Goal: Task Accomplishment & Management: Manage account settings

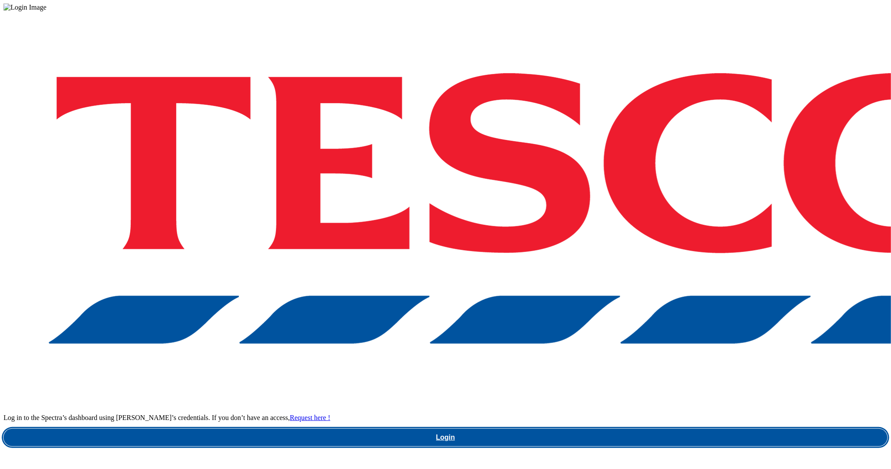
click at [682, 429] on link "Login" at bounding box center [446, 438] width 884 height 18
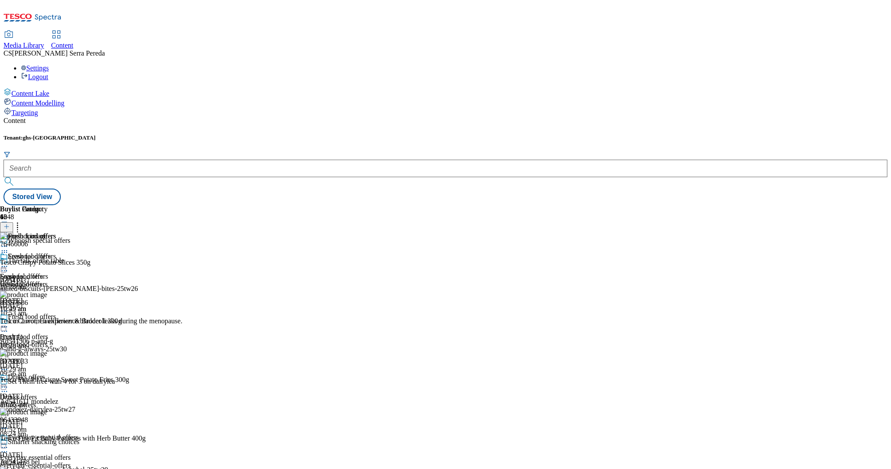
click at [149, 280] on div "seasonal-offers" at bounding box center [74, 284] width 149 height 8
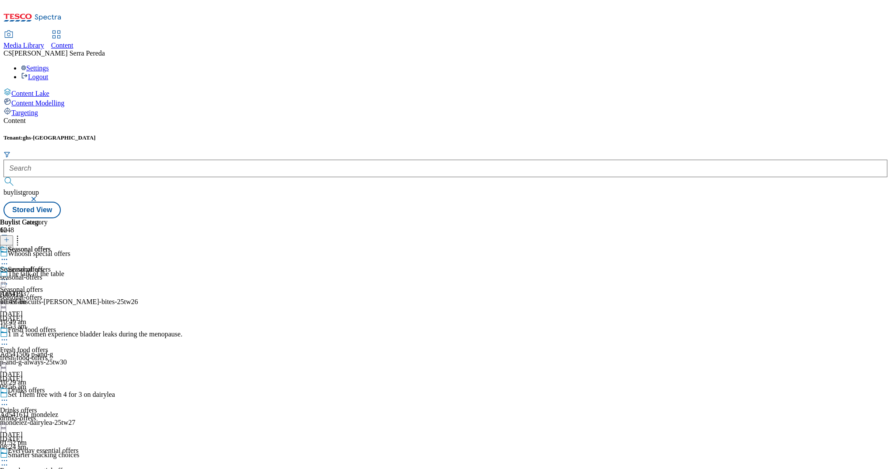
click at [22, 234] on icon at bounding box center [17, 238] width 9 height 9
click at [58, 256] on span "Bulk Delete" at bounding box center [43, 259] width 30 height 7
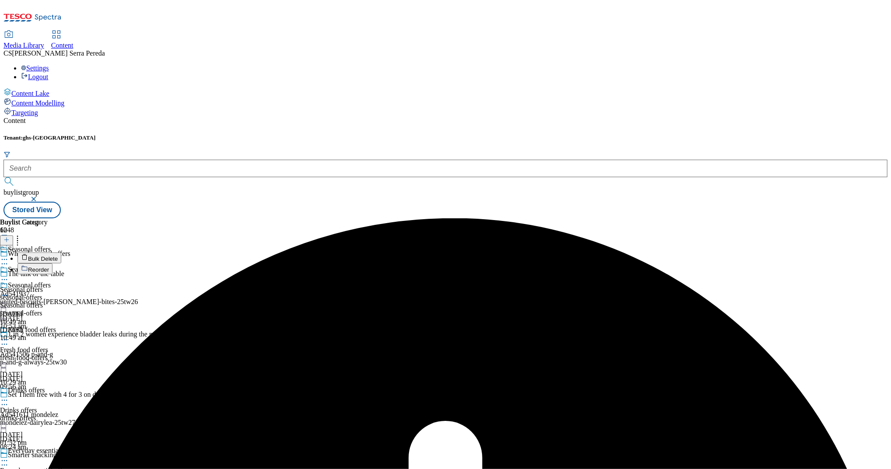
click at [22, 234] on icon at bounding box center [17, 238] width 9 height 9
click at [713, 218] on div "Buylist Group 6048 Whoosh special offers The talk of the table Ad541937 united-…" at bounding box center [446, 218] width 884 height 0
click at [9, 255] on icon at bounding box center [4, 259] width 9 height 9
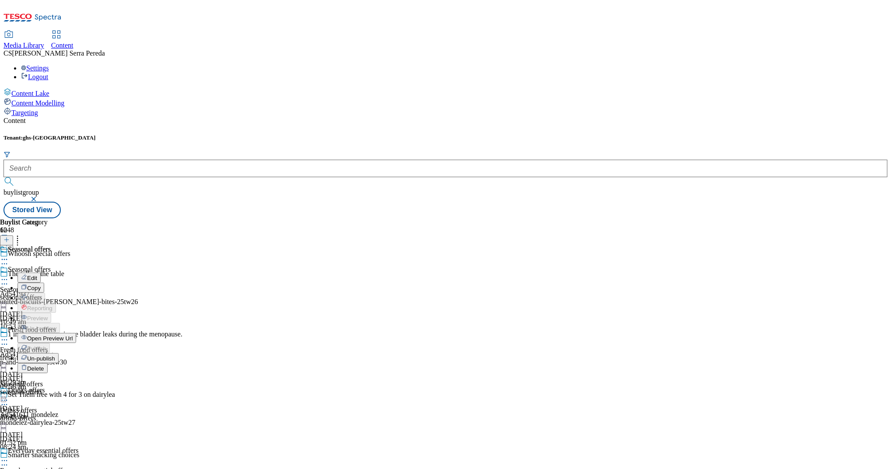
click at [55, 355] on span "Un-publish" at bounding box center [41, 358] width 28 height 7
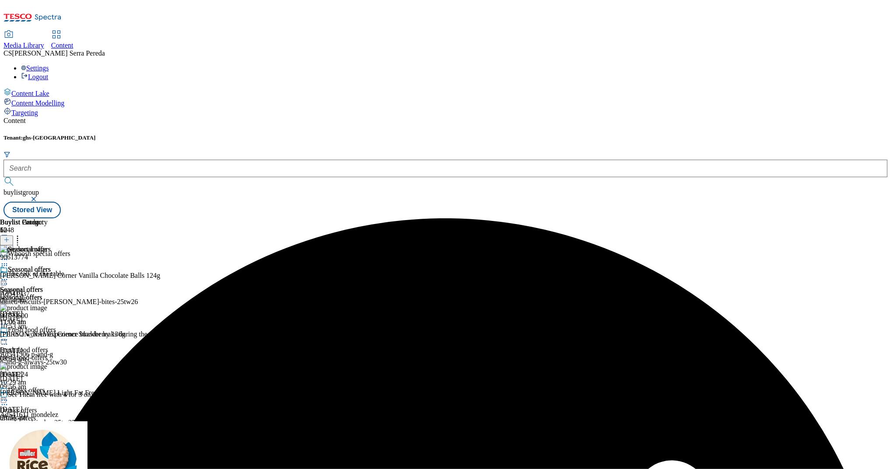
click at [9, 275] on icon at bounding box center [4, 279] width 9 height 9
click at [56, 345] on span "Un-preview" at bounding box center [41, 348] width 29 height 7
click at [22, 234] on icon at bounding box center [17, 238] width 9 height 9
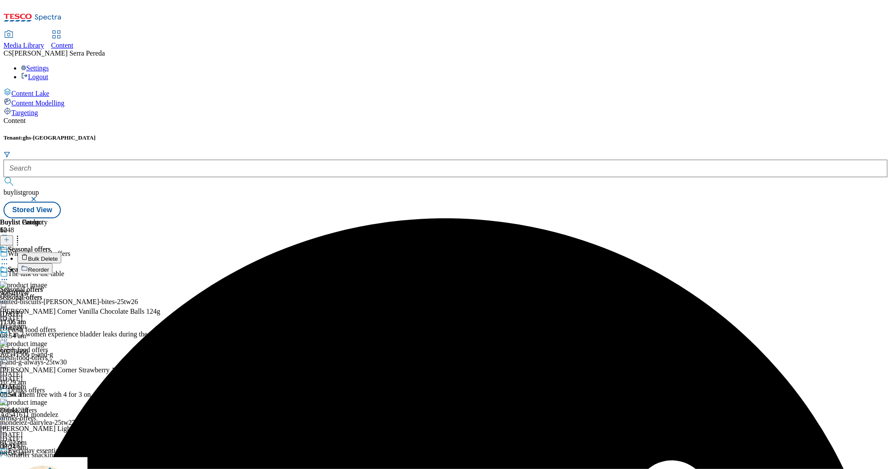
click at [61, 252] on button "Bulk Delete" at bounding box center [40, 257] width 44 height 11
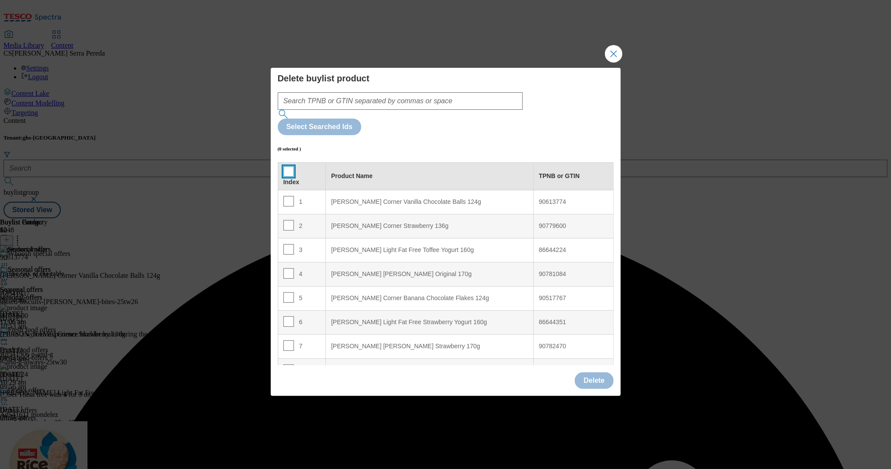
click at [287, 166] on input "Modal" at bounding box center [289, 171] width 11 height 11
checkbox input "true"
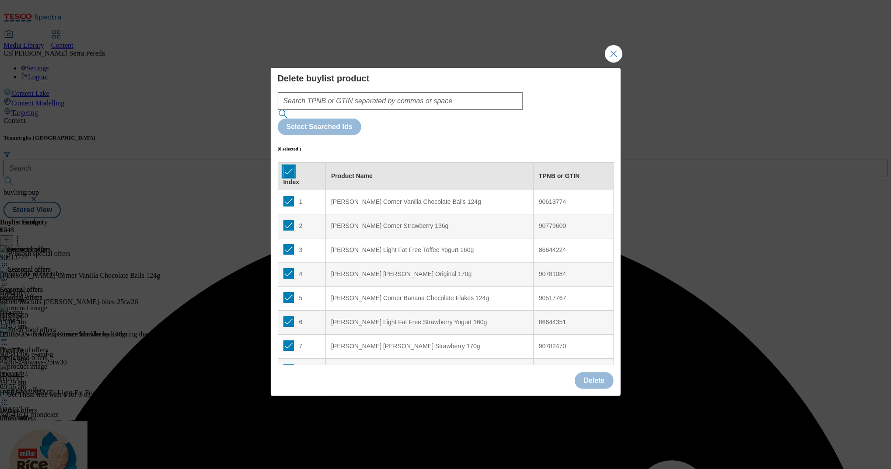
checkbox input "true"
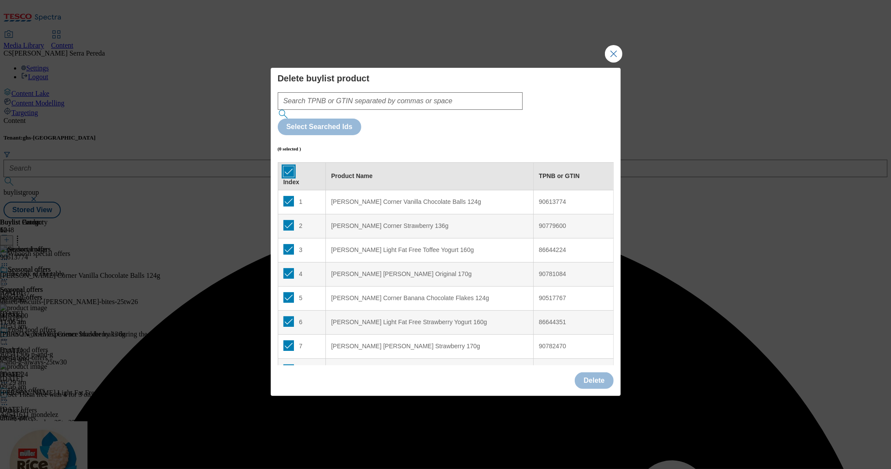
checkbox input "true"
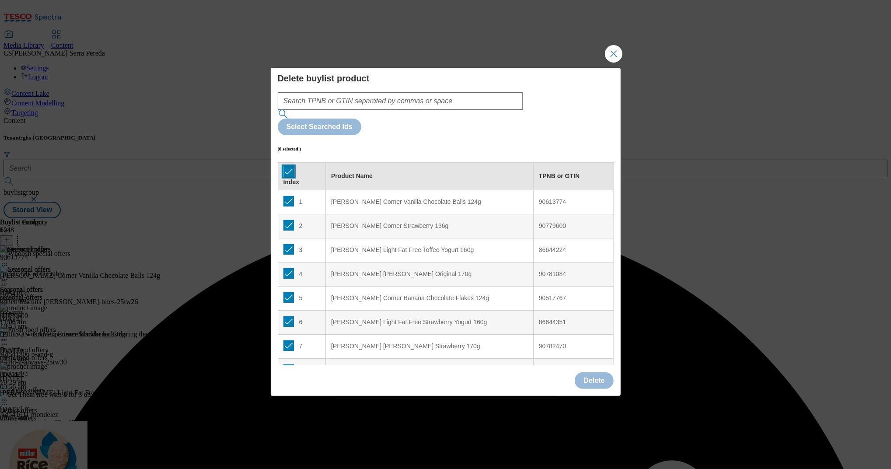
checkbox input "true"
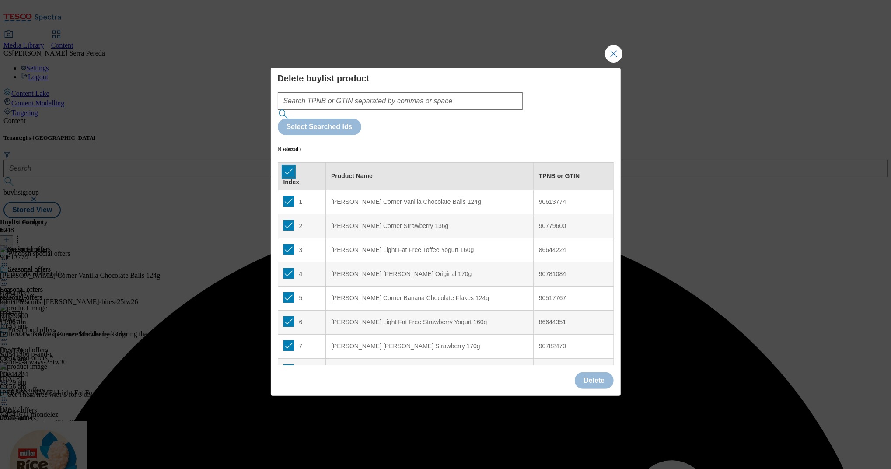
checkbox input "true"
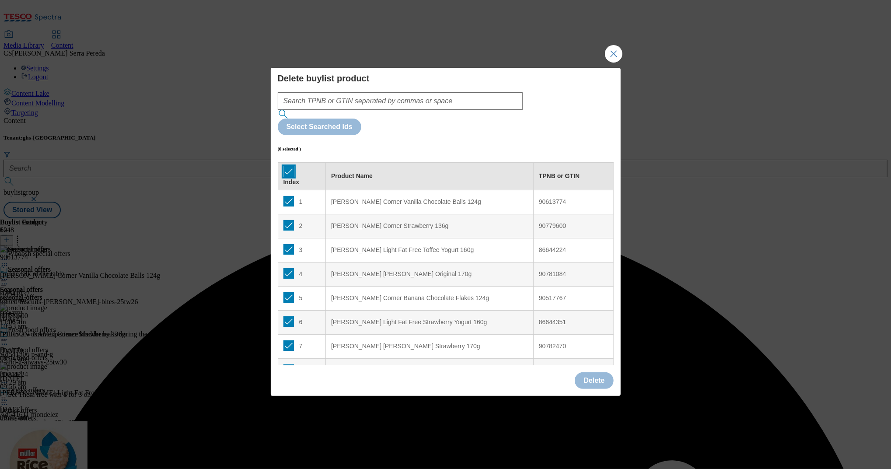
checkbox input "true"
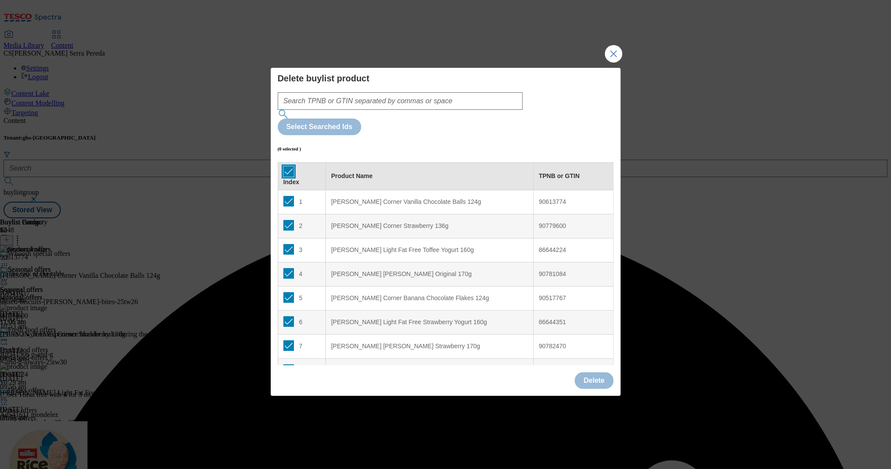
checkbox input "true"
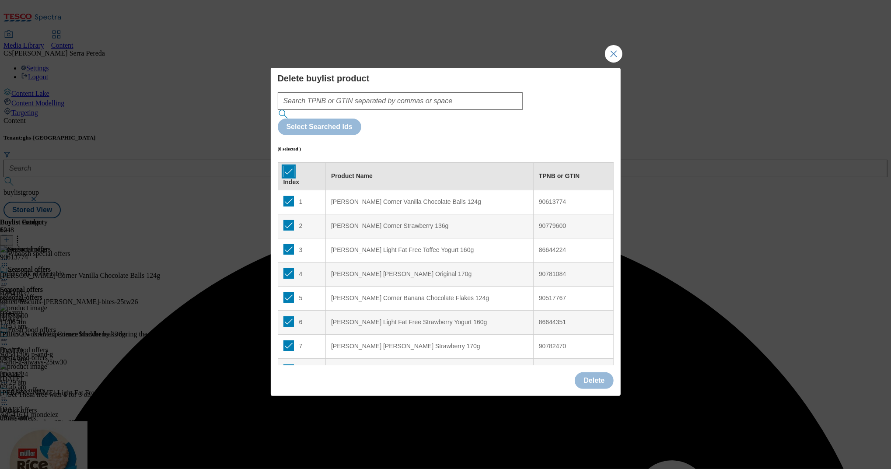
checkbox input "true"
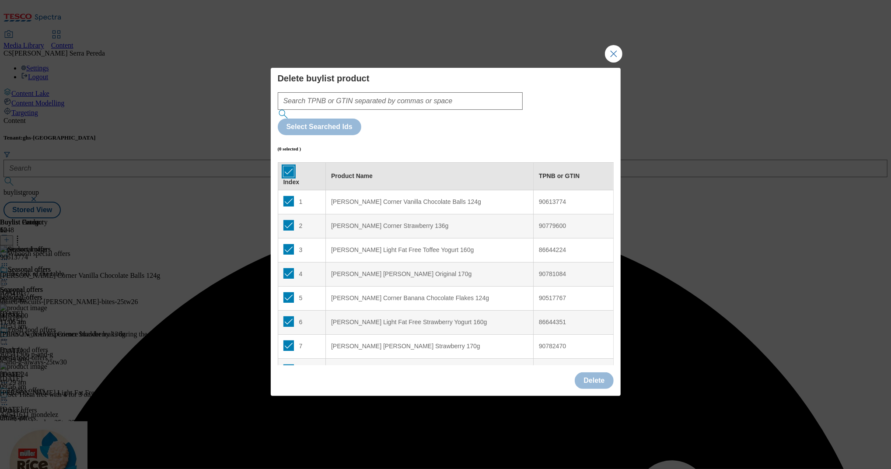
checkbox input "true"
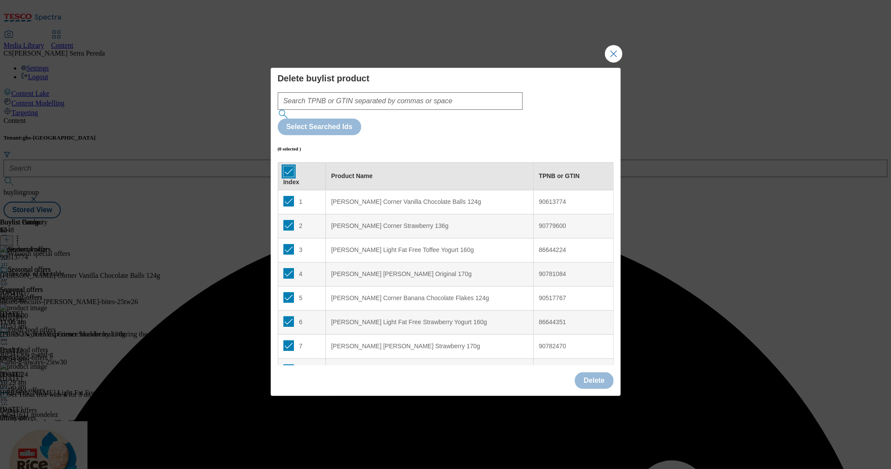
checkbox input "true"
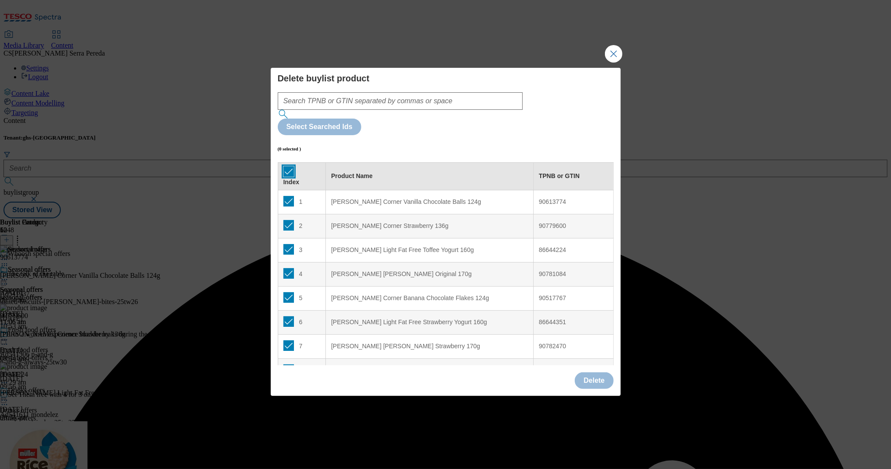
checkbox input "true"
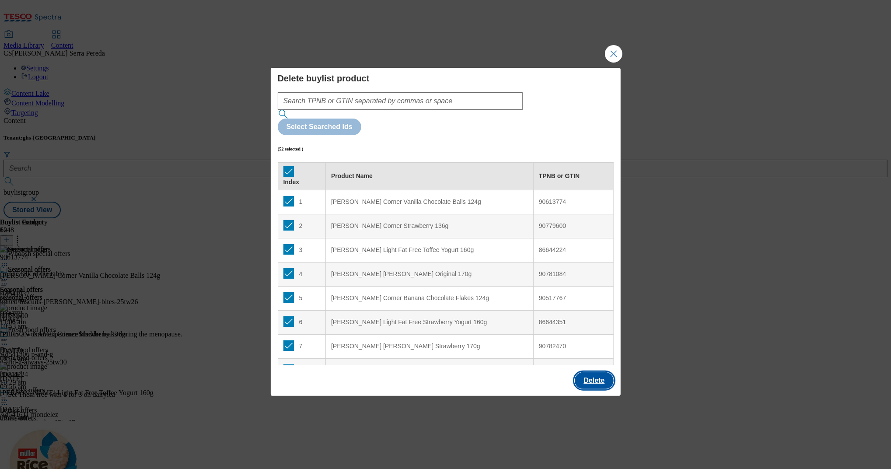
click at [587, 372] on button "Delete" at bounding box center [594, 380] width 39 height 17
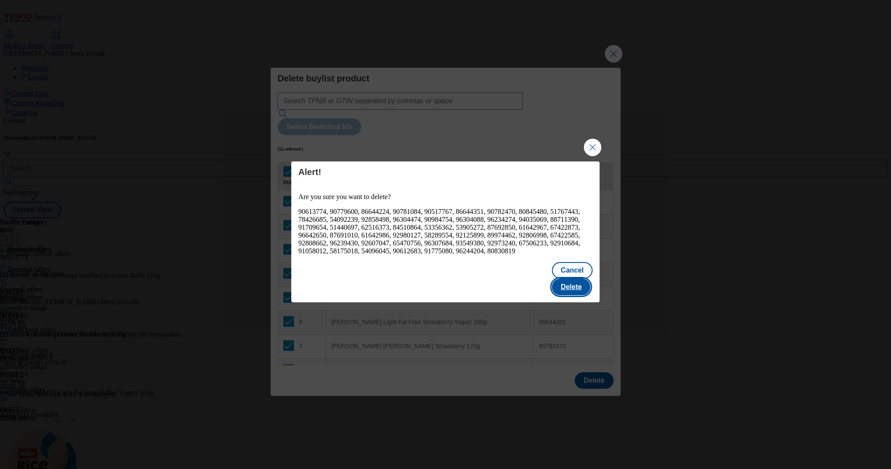
click at [573, 283] on button "Delete" at bounding box center [571, 287] width 39 height 17
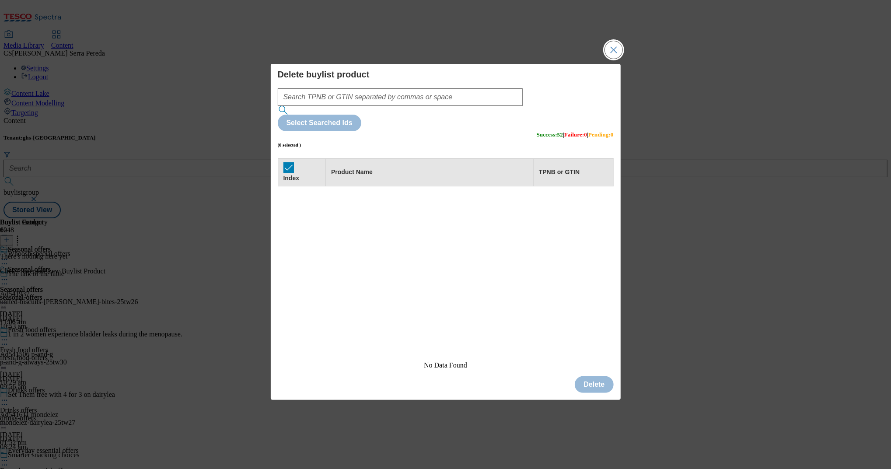
click at [612, 59] on button "Close Modal" at bounding box center [614, 50] width 18 height 18
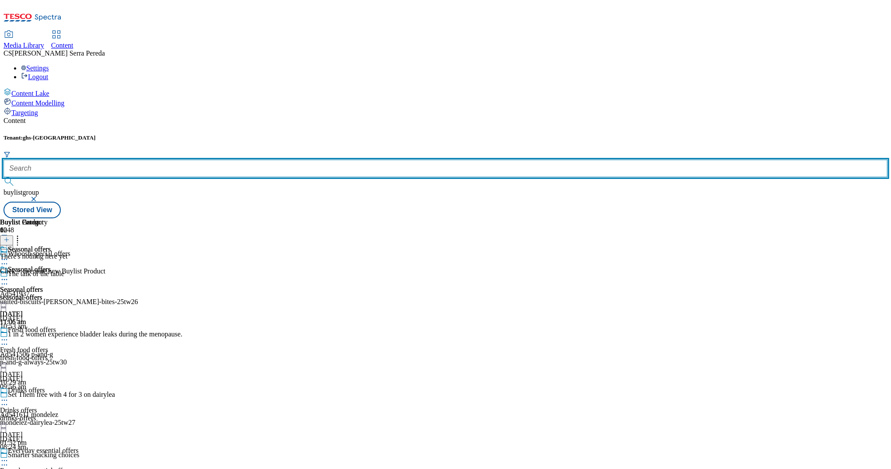
click at [199, 160] on input "text" at bounding box center [446, 169] width 884 height 18
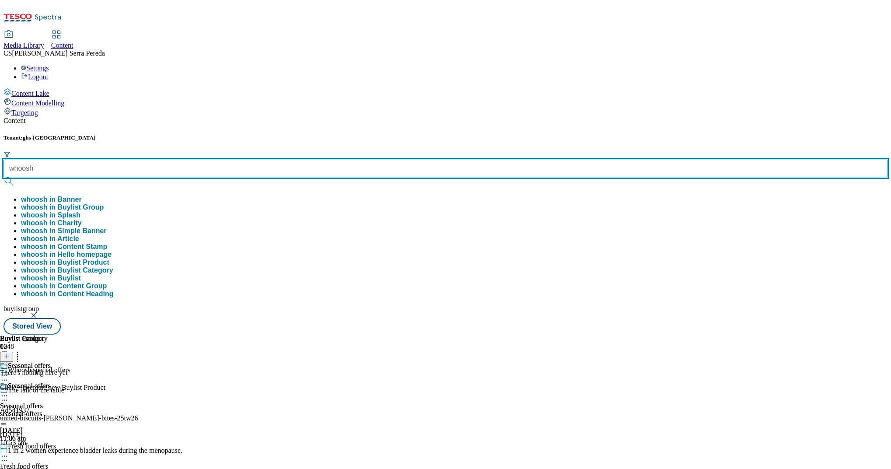
type input "whoosh"
click at [4, 177] on button "submit" at bounding box center [10, 181] width 12 height 9
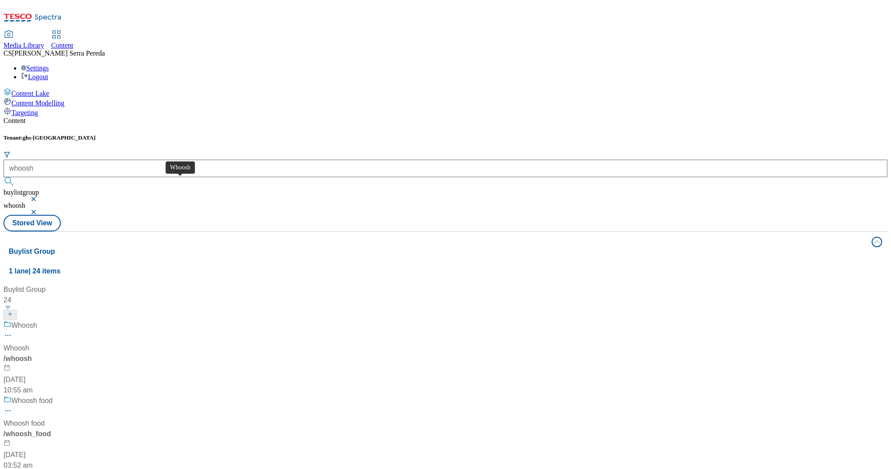
click at [37, 320] on span "Whoosh" at bounding box center [24, 325] width 26 height 11
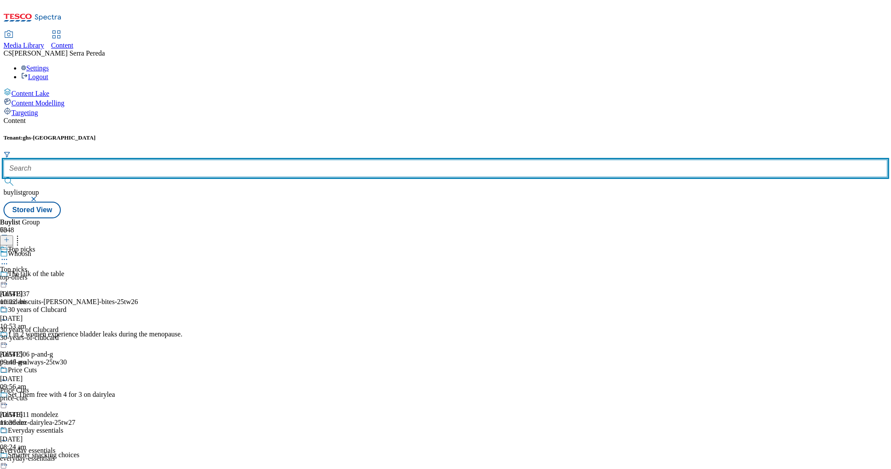
click at [199, 160] on input "text" at bounding box center [446, 169] width 884 height 18
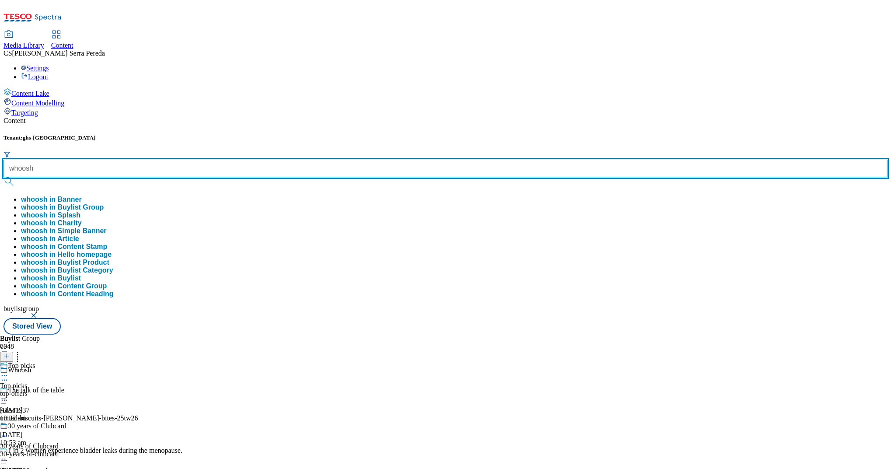
type input "whoosh"
click at [4, 177] on button "submit" at bounding box center [10, 181] width 12 height 9
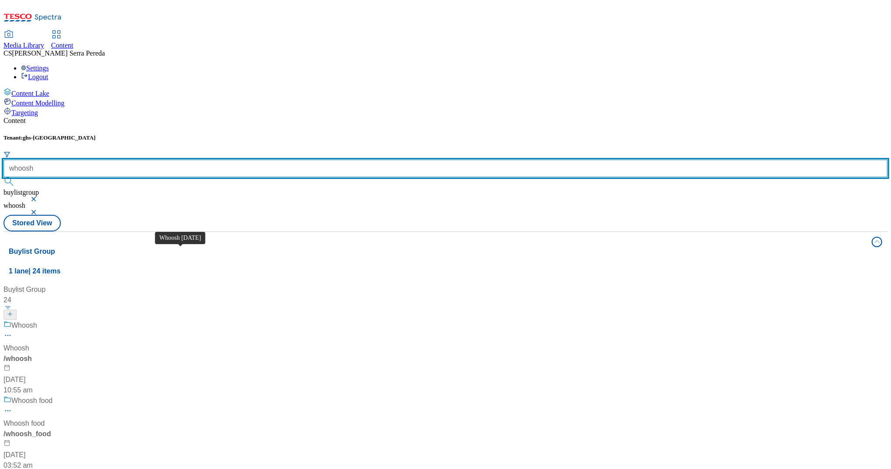
scroll to position [337, 0]
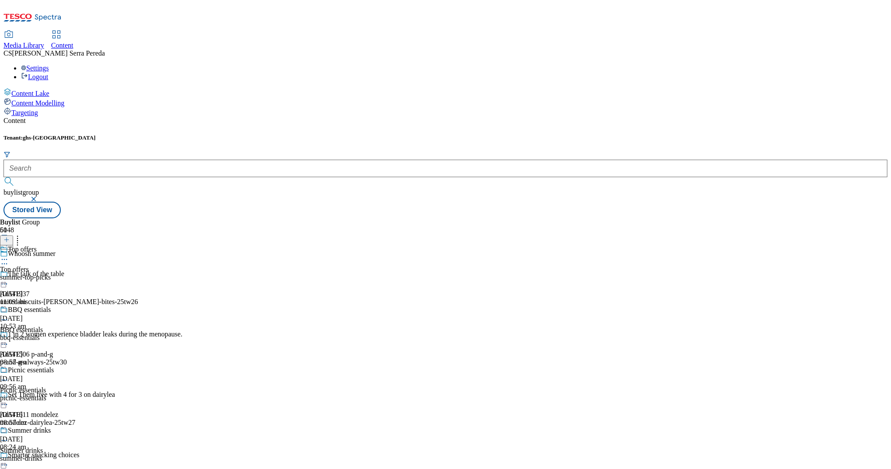
click at [73, 273] on div "summer-top-picks" at bounding box center [36, 277] width 73 height 8
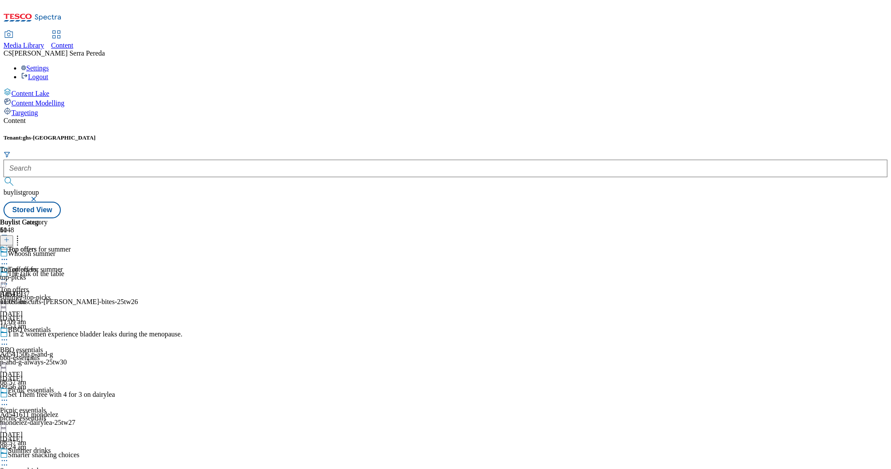
click at [71, 245] on div "Top offers for summer Top offers for summer top-picks [DATE] 11:09 am" at bounding box center [35, 275] width 71 height 60
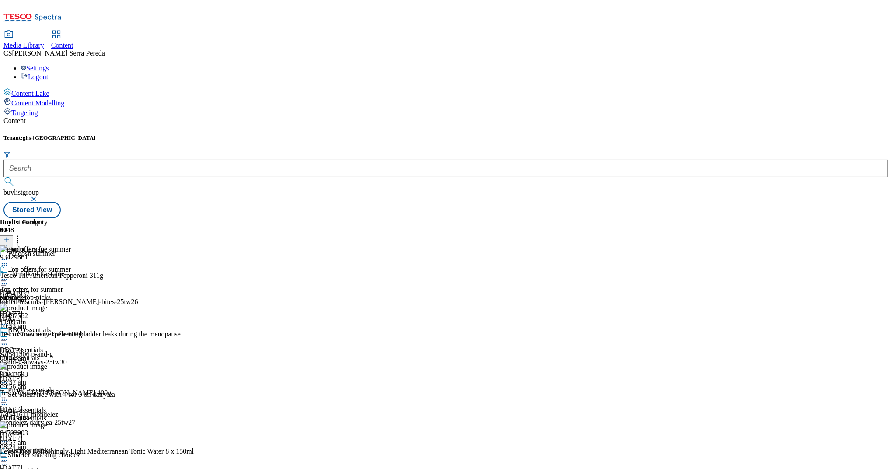
click at [71, 266] on div "Top offers for summer Top offers for summer top-picks [DATE] 11:09 am" at bounding box center [35, 296] width 71 height 60
click at [9, 275] on icon at bounding box center [4, 279] width 9 height 9
click at [71, 326] on div "Top offers for summer Top offers for summer top-picks [DATE] 11:09 am" at bounding box center [35, 296] width 71 height 60
click at [9, 275] on icon at bounding box center [4, 279] width 9 height 9
click at [55, 375] on span "Un-publish" at bounding box center [41, 378] width 28 height 7
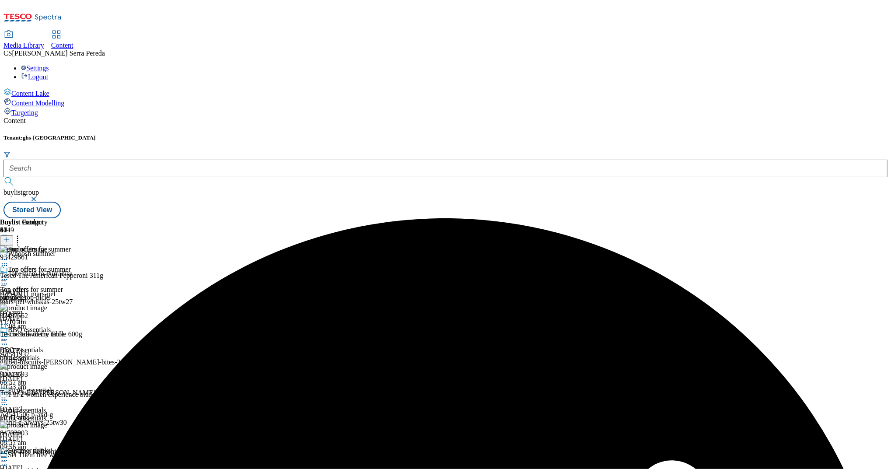
click at [9, 275] on icon at bounding box center [4, 279] width 9 height 9
click at [56, 345] on span "Un-preview" at bounding box center [41, 348] width 29 height 7
click at [22, 234] on icon at bounding box center [17, 238] width 9 height 9
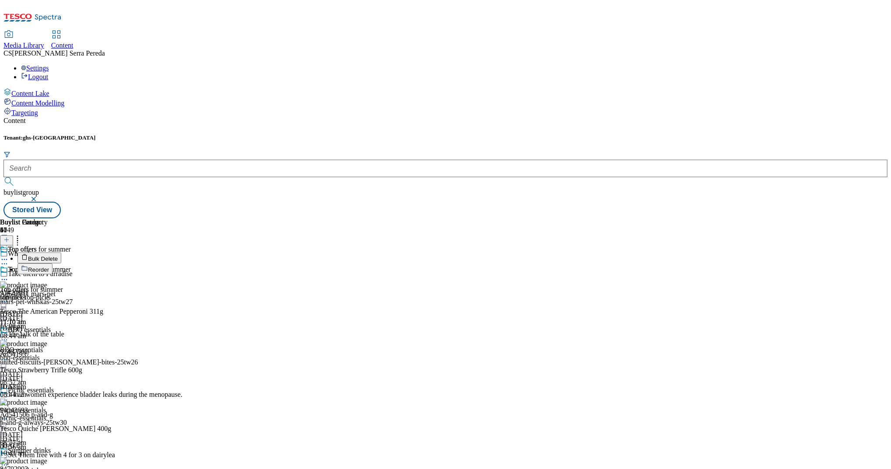
click at [61, 252] on button "Bulk Delete" at bounding box center [40, 257] width 44 height 11
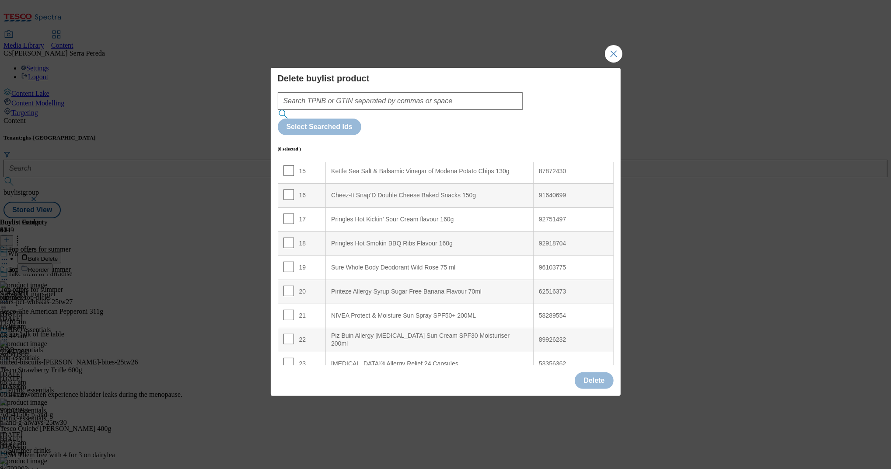
scroll to position [632, 0]
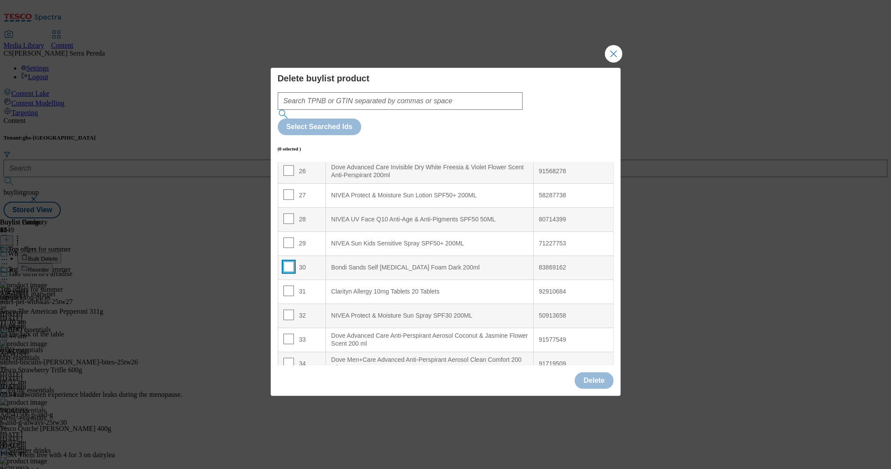
click at [287, 262] on input "Modal" at bounding box center [289, 267] width 11 height 11
checkbox input "true"
click at [603, 372] on button "Delete" at bounding box center [594, 380] width 39 height 17
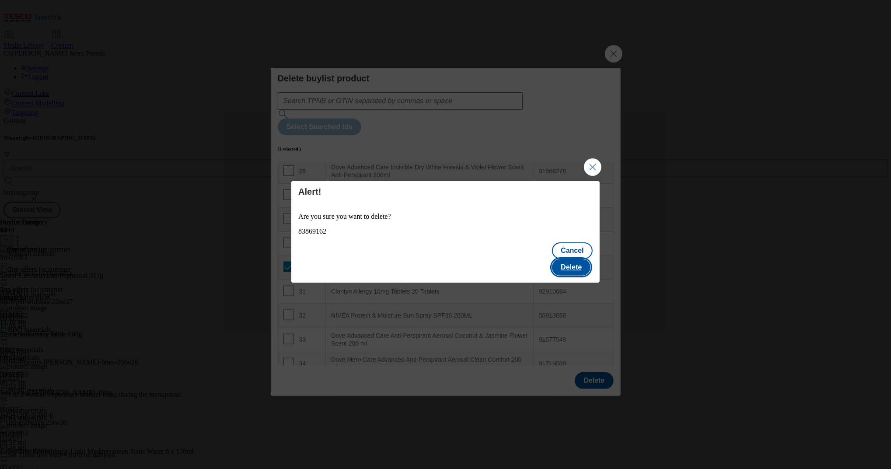
click at [575, 259] on button "Delete" at bounding box center [571, 267] width 39 height 17
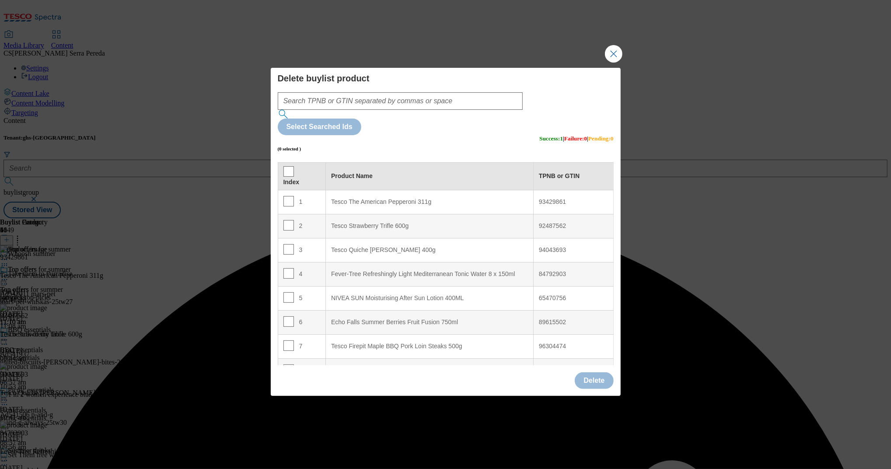
scroll to position [825, 0]
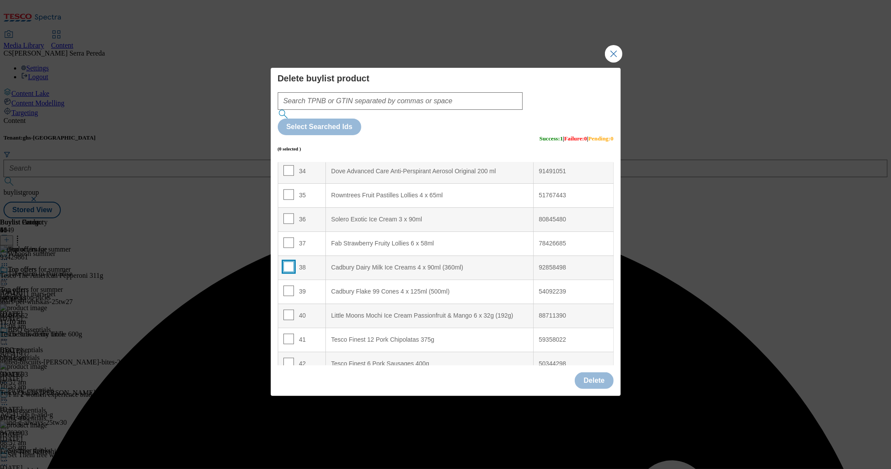
click at [287, 262] on input "Modal" at bounding box center [289, 267] width 11 height 11
checkbox input "true"
click at [286, 310] on input "Modal" at bounding box center [289, 315] width 11 height 11
checkbox input "true"
click at [588, 372] on button "Delete" at bounding box center [594, 380] width 39 height 17
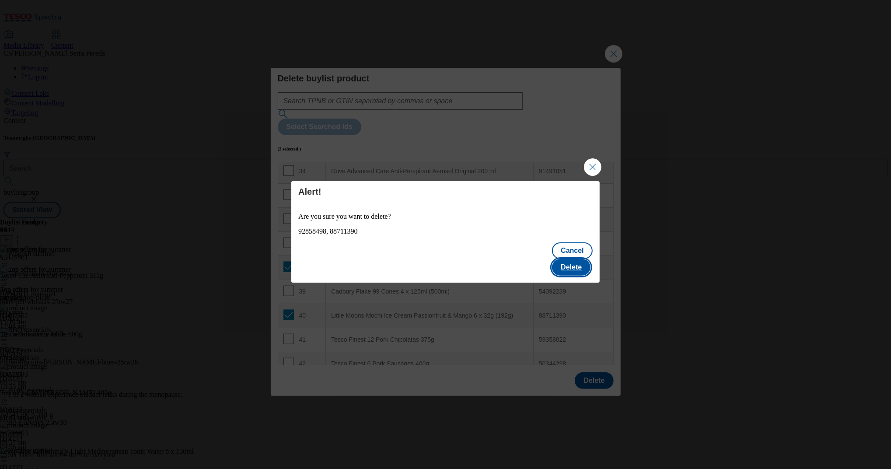
click at [576, 261] on button "Delete" at bounding box center [571, 267] width 39 height 17
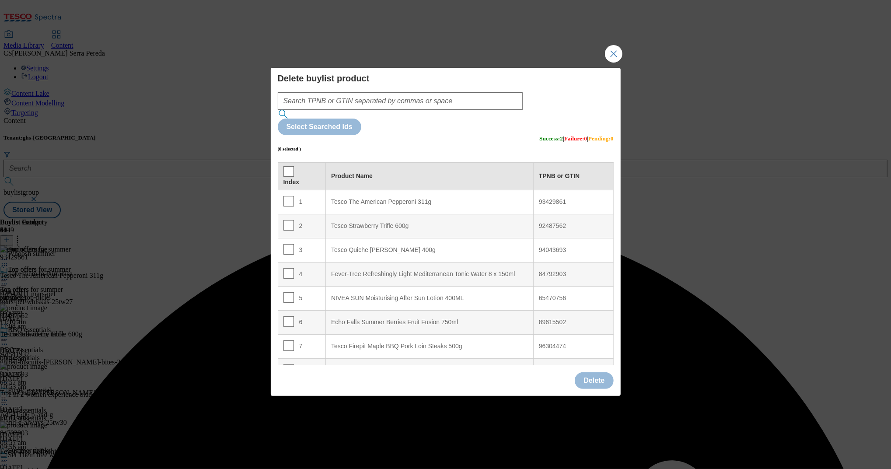
scroll to position [392, 0]
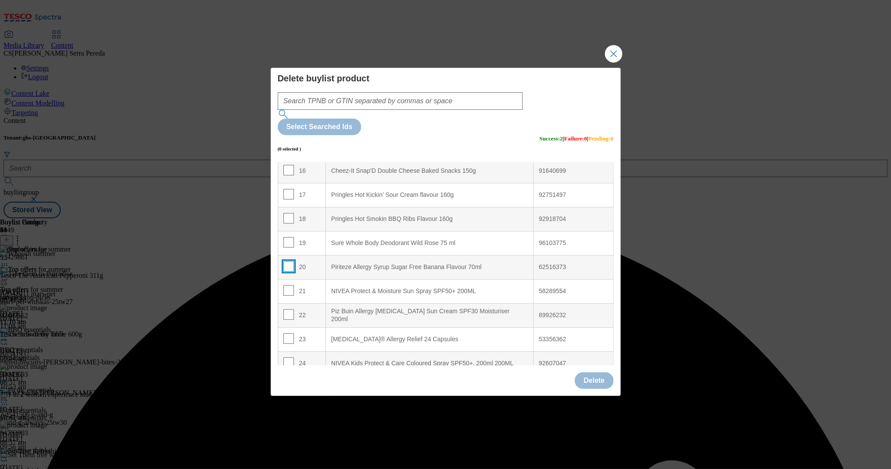
click at [285, 261] on input "Modal" at bounding box center [289, 266] width 11 height 11
checkbox input "true"
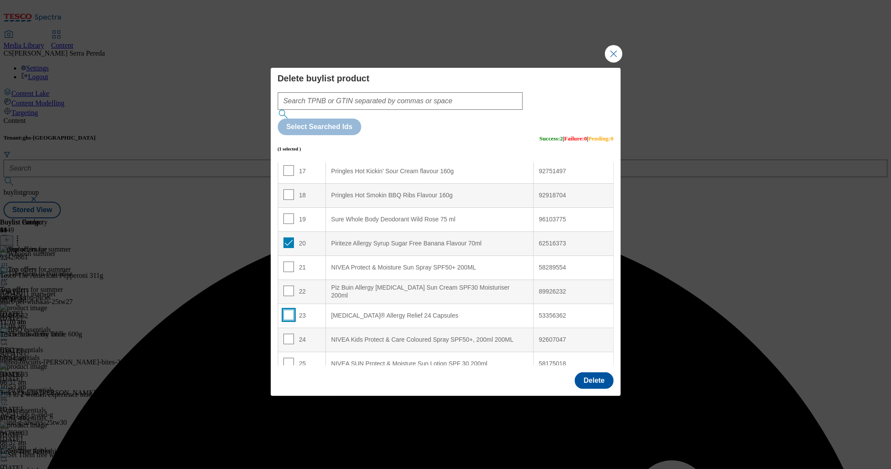
click at [288, 310] on input "Modal" at bounding box center [289, 315] width 11 height 11
checkbox input "true"
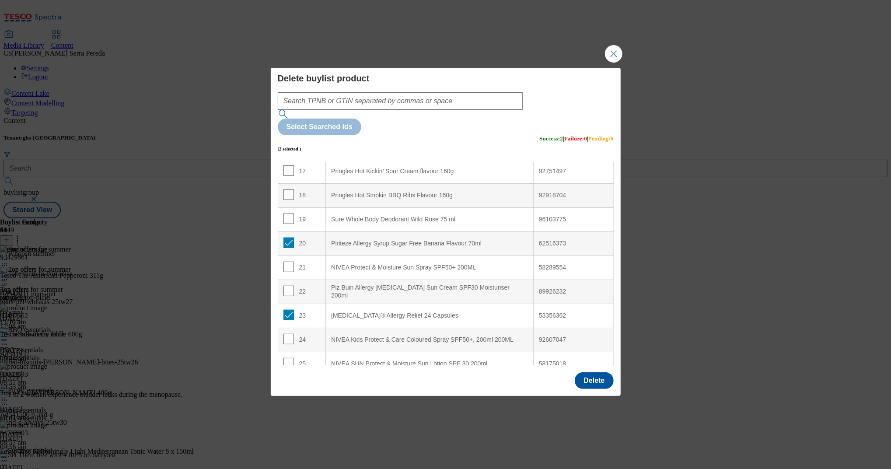
scroll to position [753, 0]
click at [290, 256] on td "35" at bounding box center [302, 268] width 48 height 24
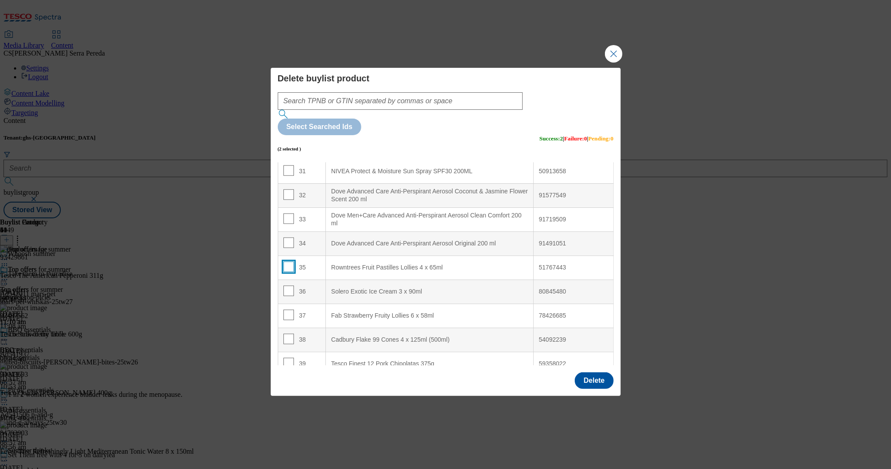
click at [289, 262] on input "Modal" at bounding box center [289, 267] width 11 height 11
checkbox input "true"
click at [587, 372] on button "Delete" at bounding box center [594, 380] width 39 height 17
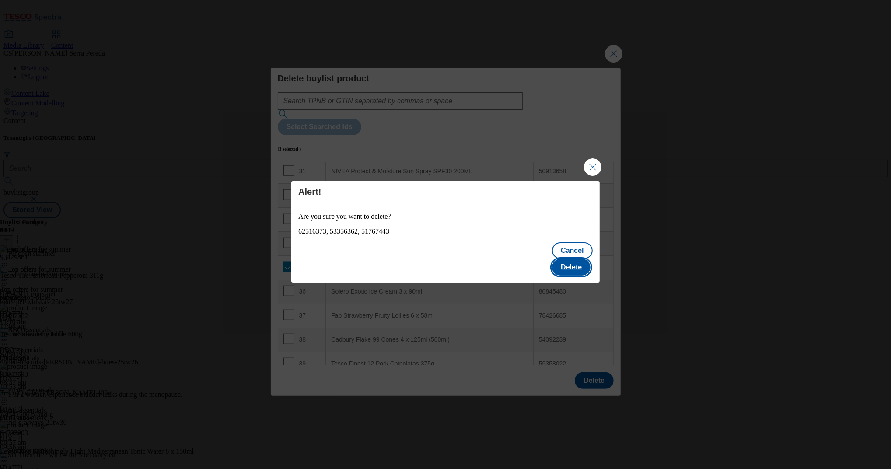
click at [580, 264] on button "Delete" at bounding box center [571, 267] width 39 height 17
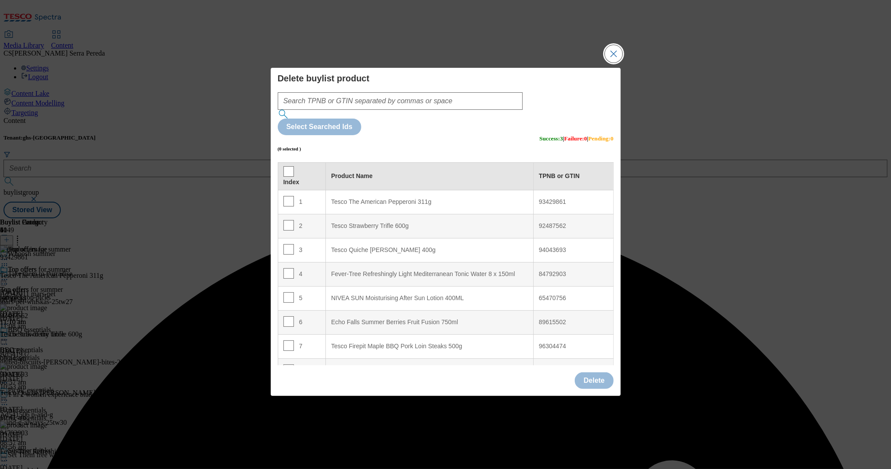
click at [620, 63] on button "Close Modal" at bounding box center [614, 54] width 18 height 18
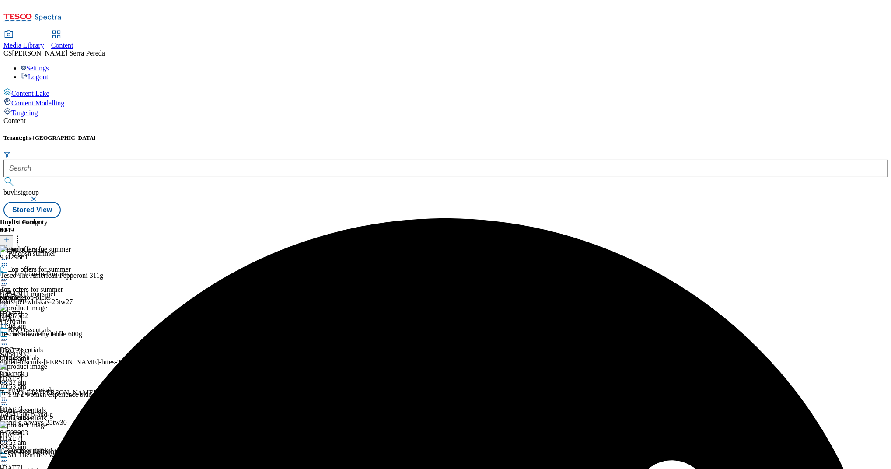
click at [9, 275] on icon at bounding box center [4, 279] width 9 height 9
click at [48, 335] on span "Preview" at bounding box center [37, 338] width 21 height 7
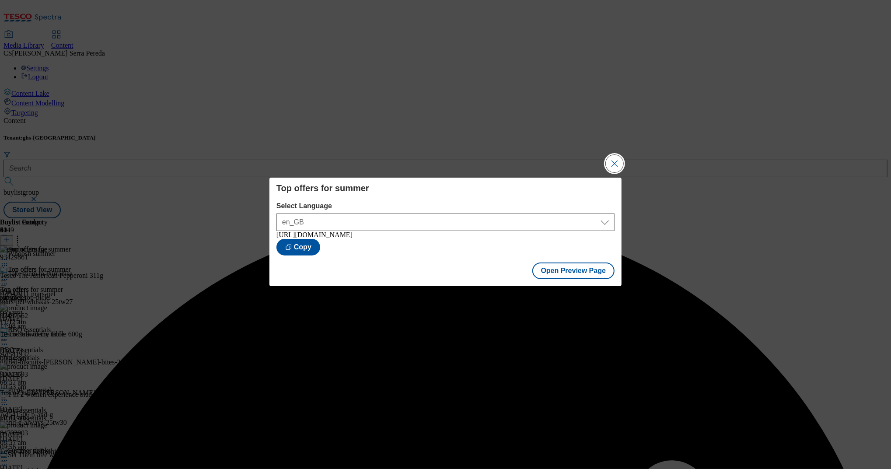
click at [617, 159] on button "Close Modal" at bounding box center [615, 164] width 18 height 18
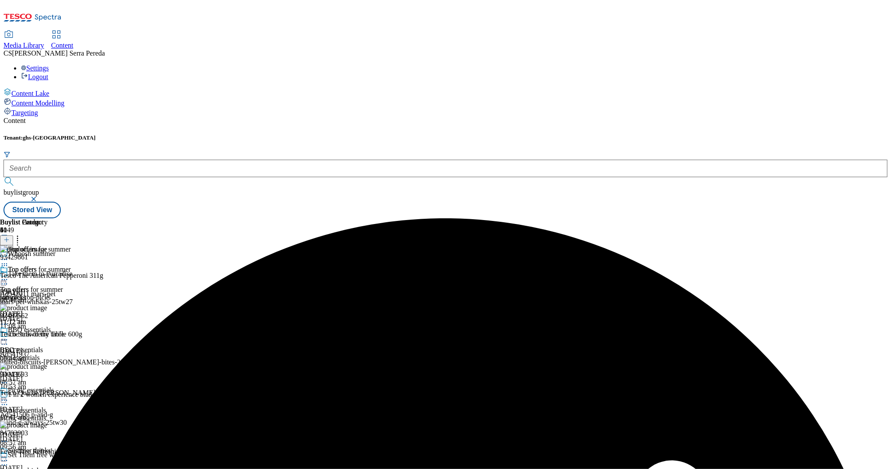
click at [9, 275] on icon at bounding box center [4, 279] width 9 height 9
click at [46, 365] on span "Publish" at bounding box center [36, 368] width 19 height 7
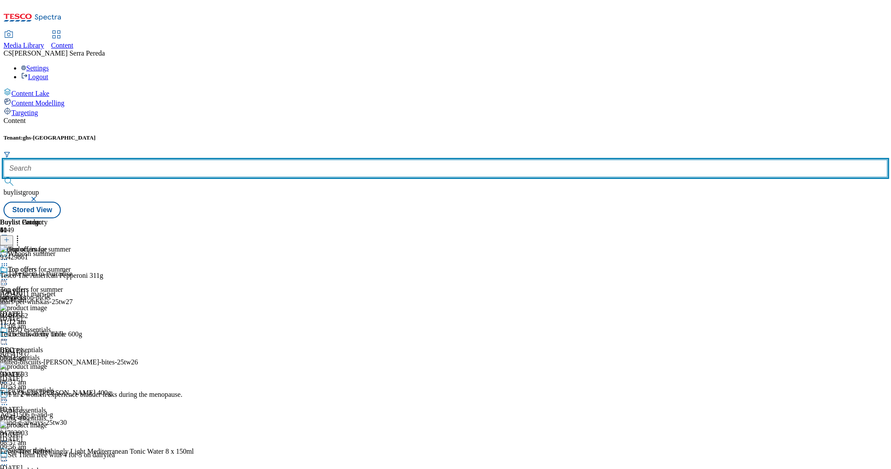
click at [196, 160] on input "text" at bounding box center [446, 169] width 884 height 18
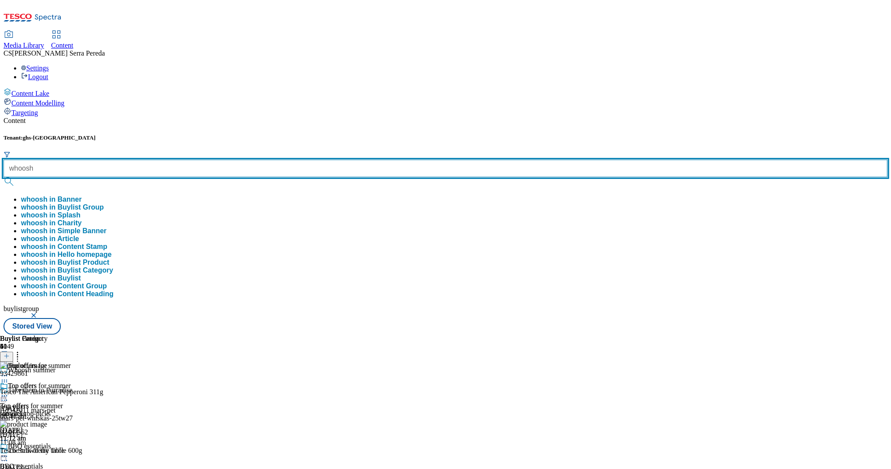
type input "whoosh"
click at [4, 177] on button "submit" at bounding box center [10, 181] width 12 height 9
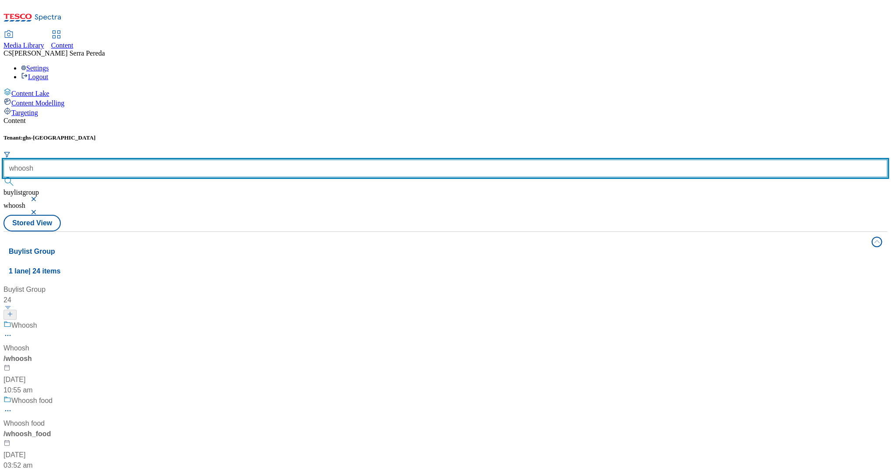
scroll to position [564, 0]
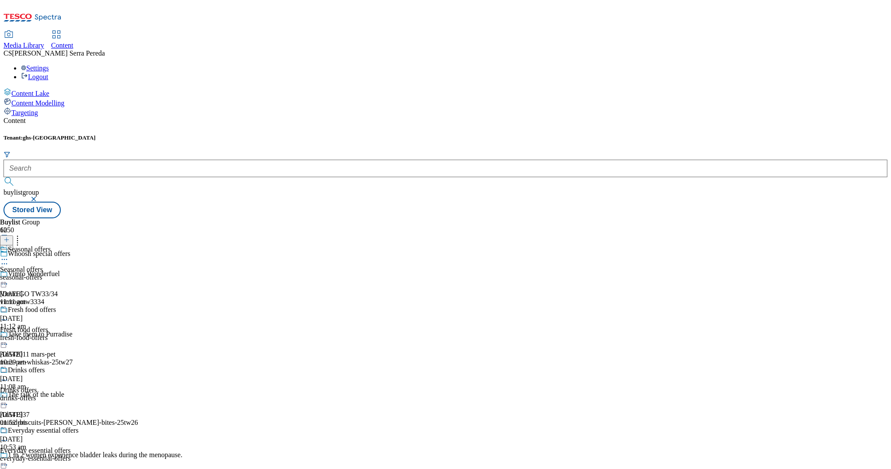
scroll to position [310, 0]
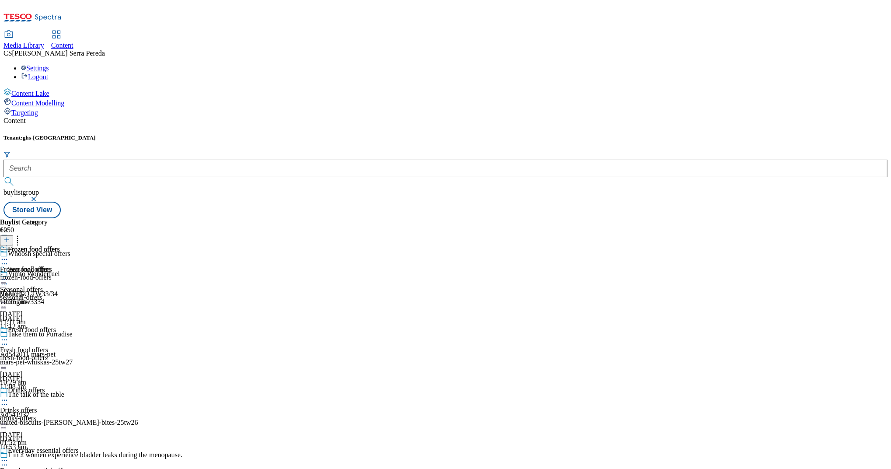
click at [60, 273] on div "frozen-food-offers" at bounding box center [30, 277] width 60 height 8
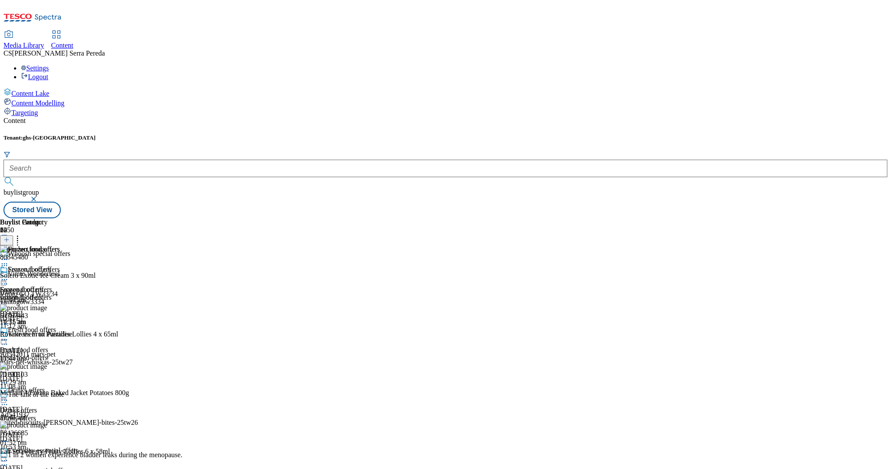
click at [60, 275] on div at bounding box center [30, 280] width 60 height 11
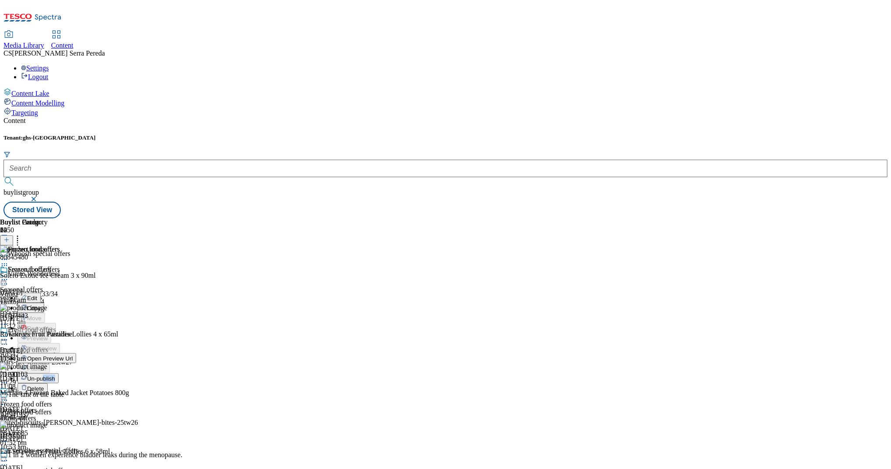
drag, startPoint x: 512, startPoint y: 296, endPoint x: 514, endPoint y: 288, distance: 8.6
click at [76, 293] on ul "Edit Copy Move Reporting Preview Un-preview Open Preview Url Publish Un-publish…" at bounding box center [38, 343] width 76 height 101
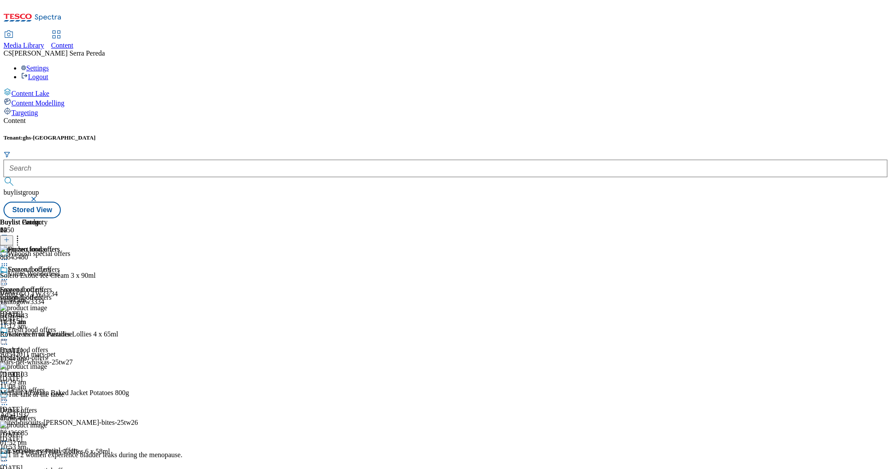
click at [60, 266] on div "Frozen food offers Frozen food offers frozen-food-offers [DATE] 10:55 am" at bounding box center [30, 296] width 60 height 60
click at [9, 275] on icon at bounding box center [4, 279] width 9 height 9
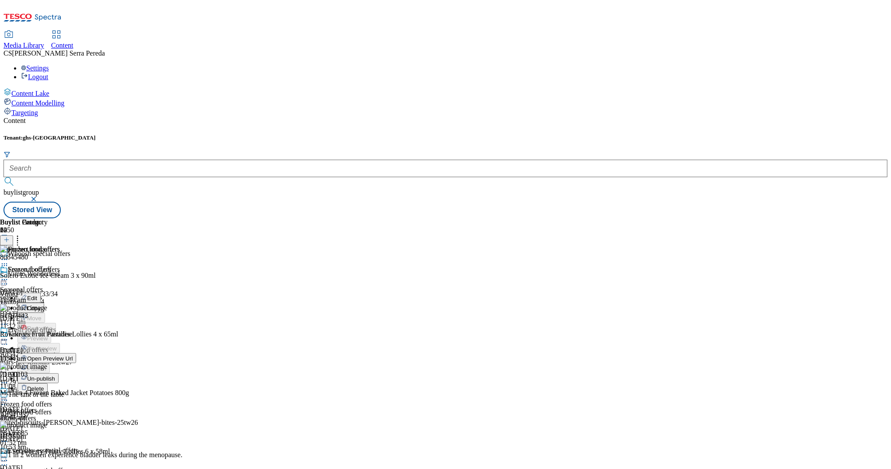
click at [55, 375] on span "Un-publish" at bounding box center [41, 378] width 28 height 7
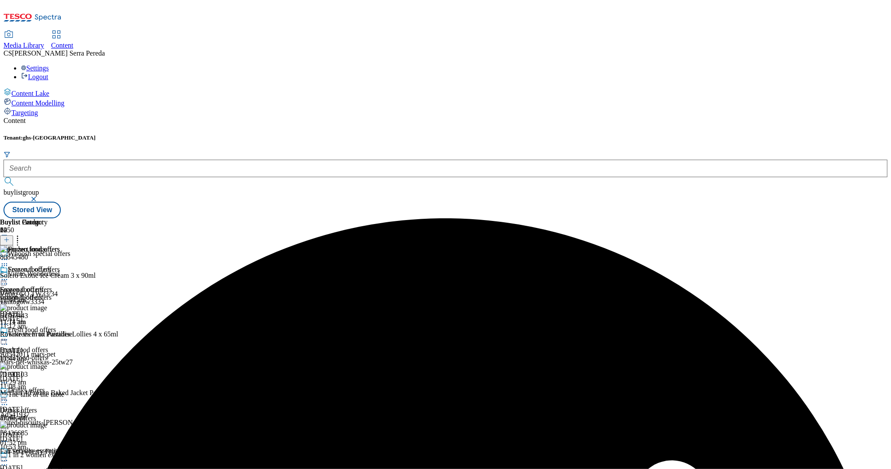
click at [9, 275] on icon at bounding box center [4, 279] width 9 height 9
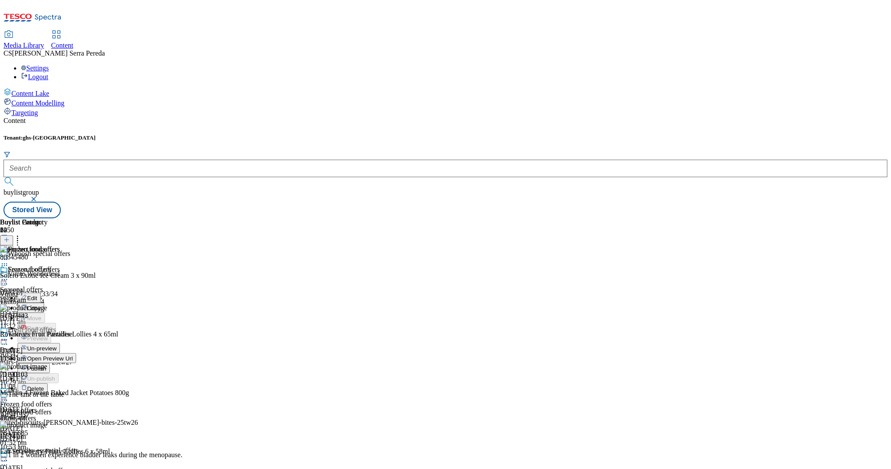
click at [56, 345] on span "Un-preview" at bounding box center [41, 348] width 29 height 7
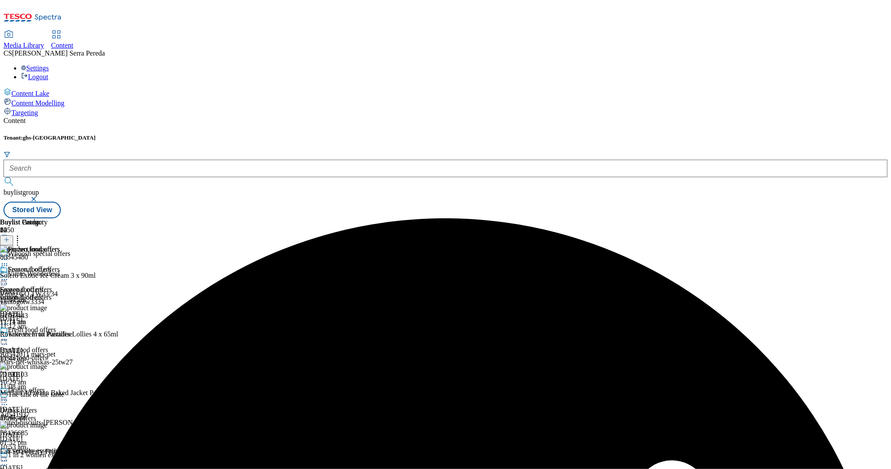
click at [22, 234] on icon at bounding box center [17, 238] width 9 height 9
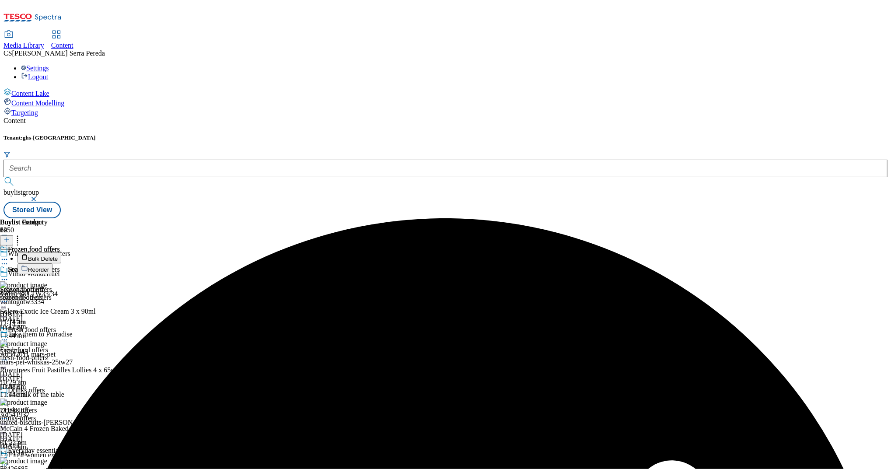
click at [58, 256] on span "Bulk Delete" at bounding box center [43, 259] width 30 height 7
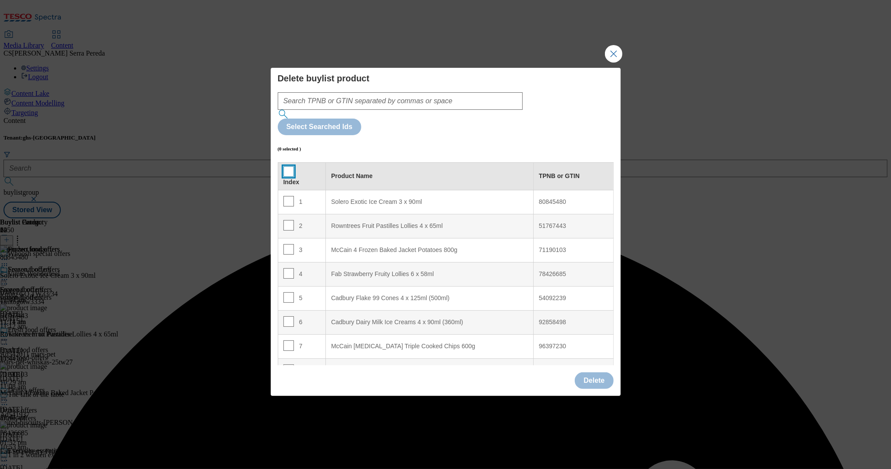
click at [284, 166] on input "Modal" at bounding box center [289, 171] width 11 height 11
checkbox input "true"
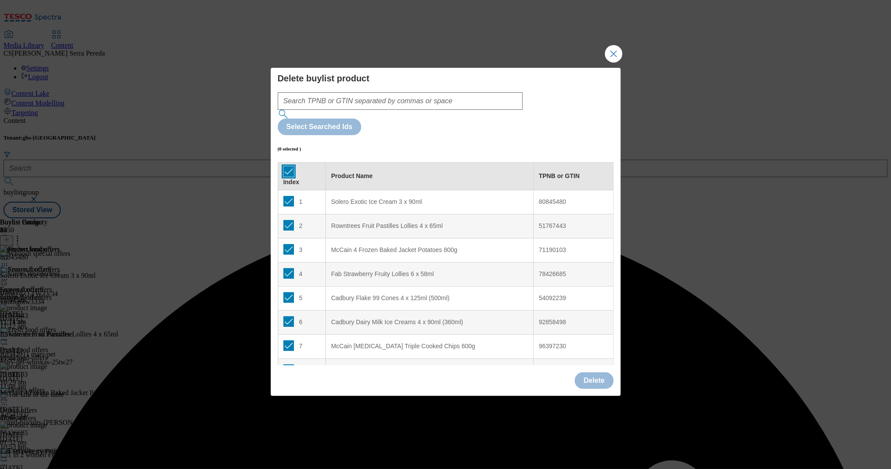
checkbox input "true"
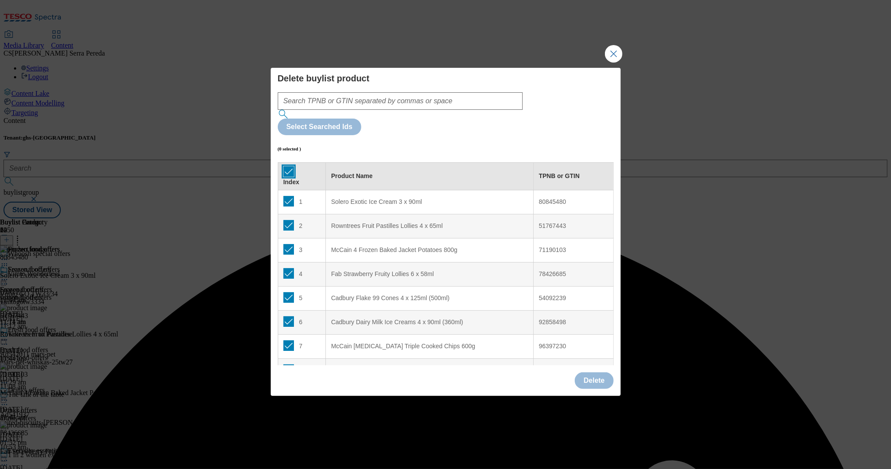
checkbox input "true"
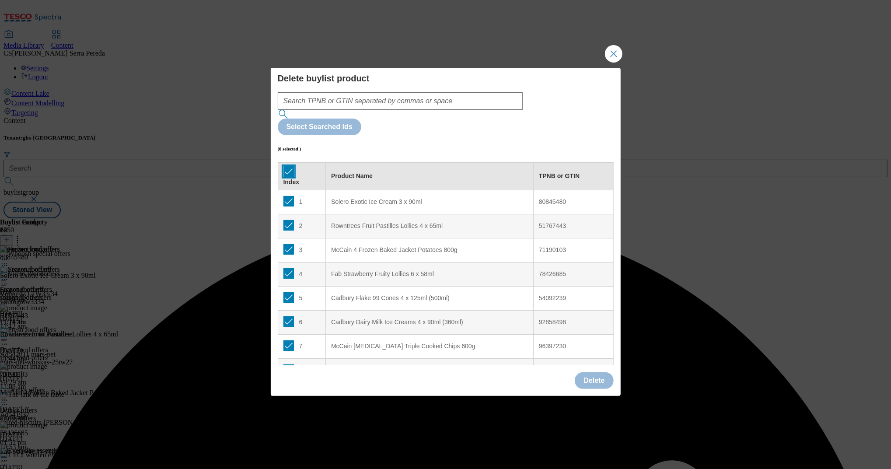
checkbox input "true"
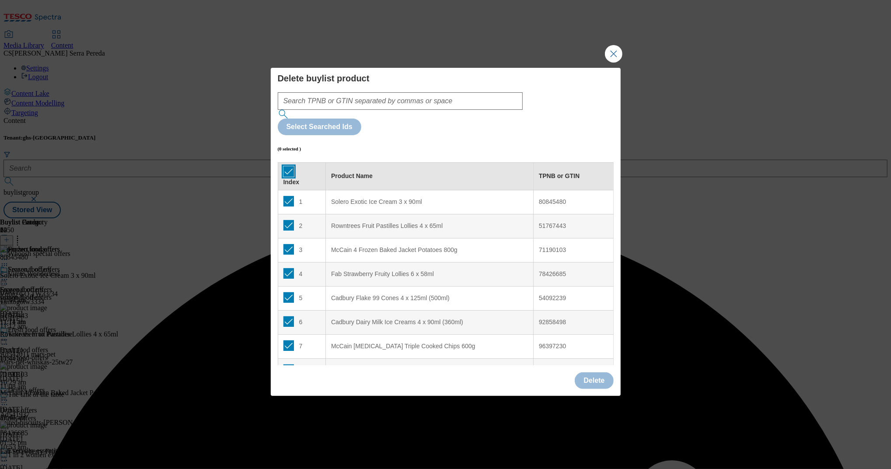
checkbox input "true"
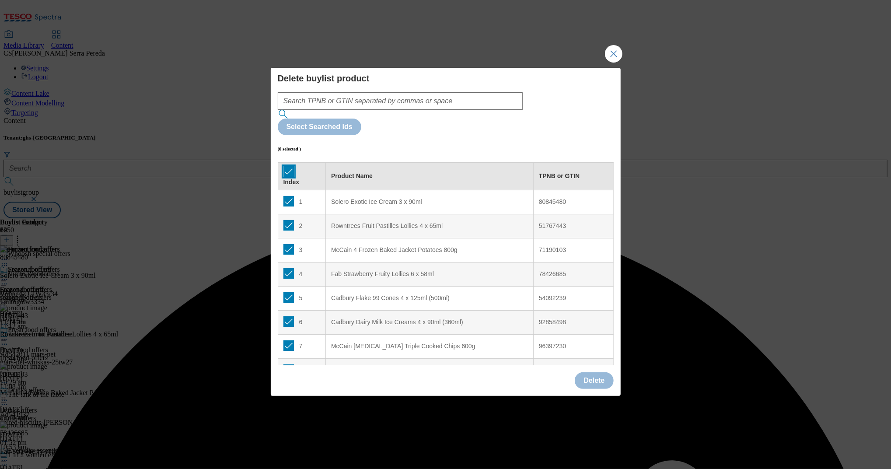
checkbox input "true"
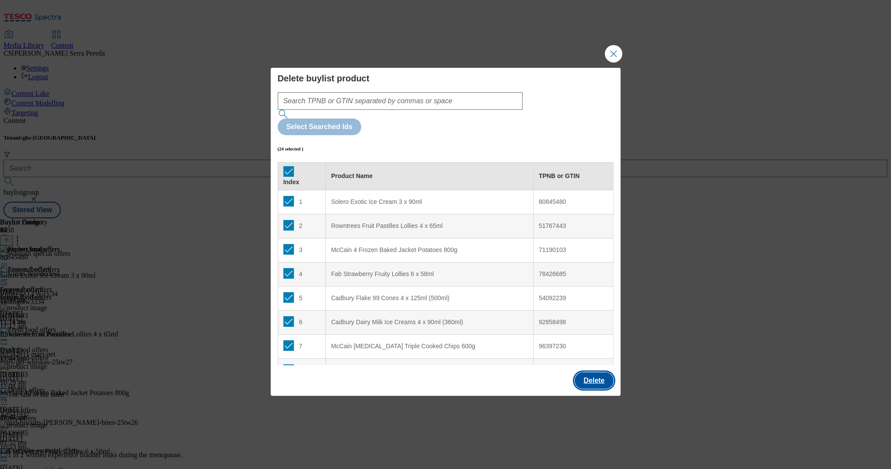
click at [590, 372] on button "Delete" at bounding box center [594, 380] width 39 height 17
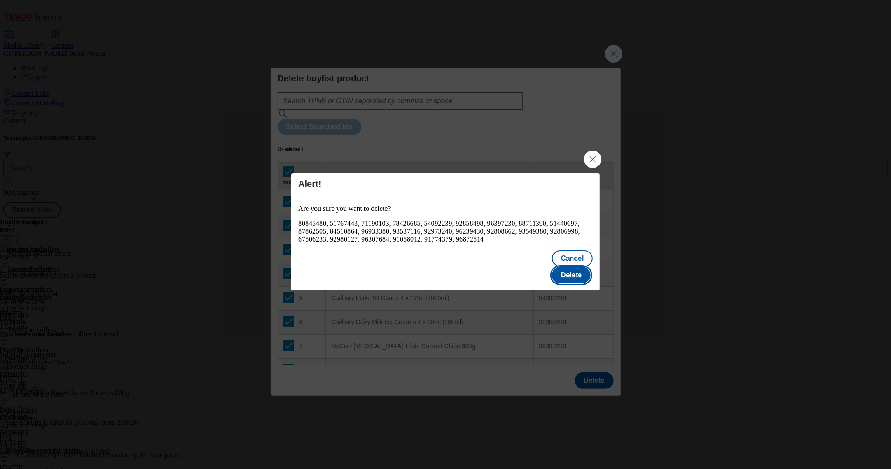
click at [582, 272] on button "Delete" at bounding box center [571, 275] width 39 height 17
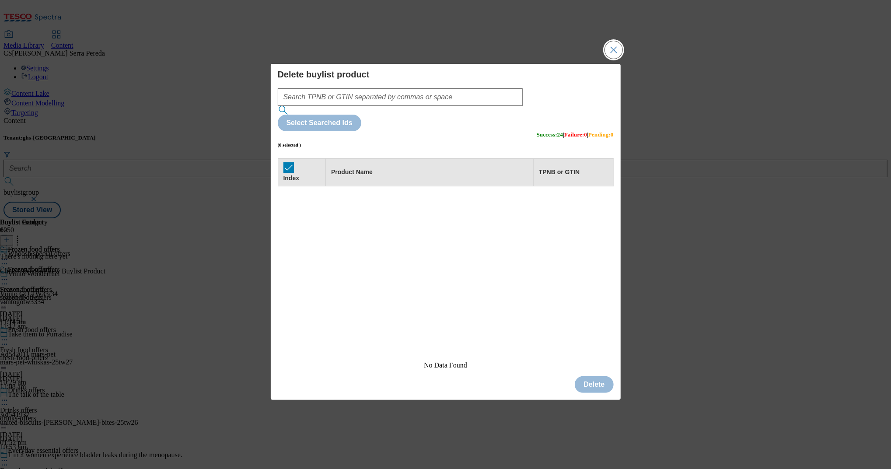
click at [617, 59] on button "Close Modal" at bounding box center [614, 50] width 18 height 18
